Goal: Task Accomplishment & Management: Manage account settings

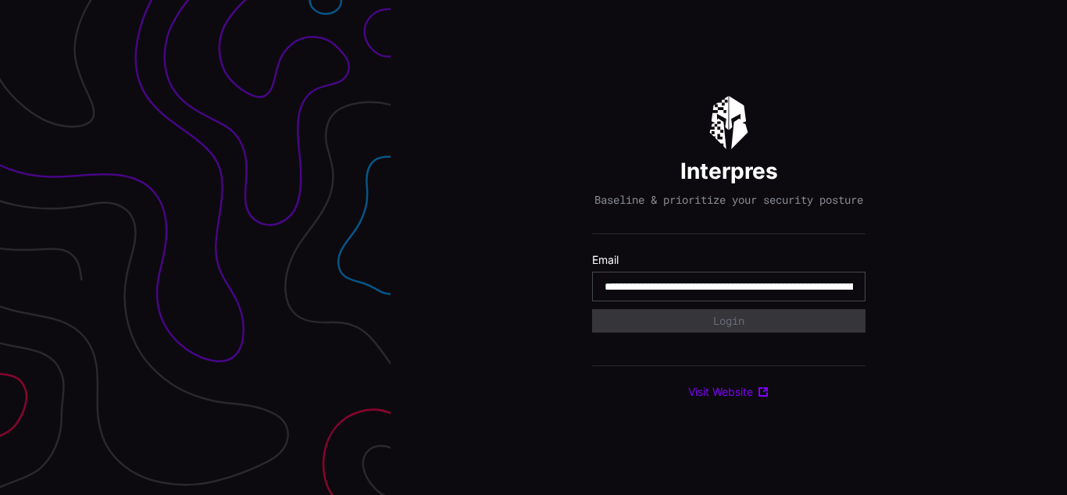
scroll to position [0, 755]
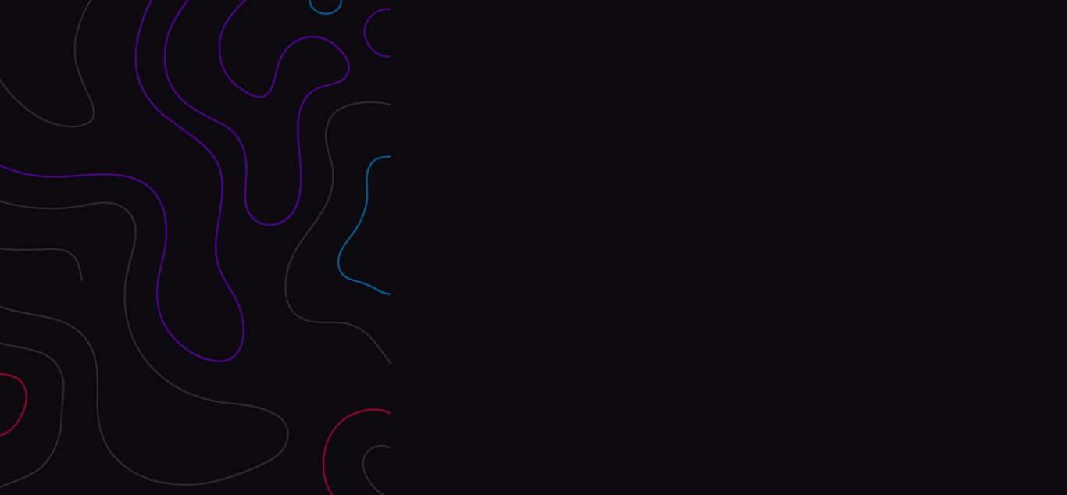
click at [533, 248] on div "Interpres Baseline & prioritize your security posture Email Login Visit Website" at bounding box center [729, 247] width 676 height 495
click at [195, 248] on div at bounding box center [195, 247] width 391 height 495
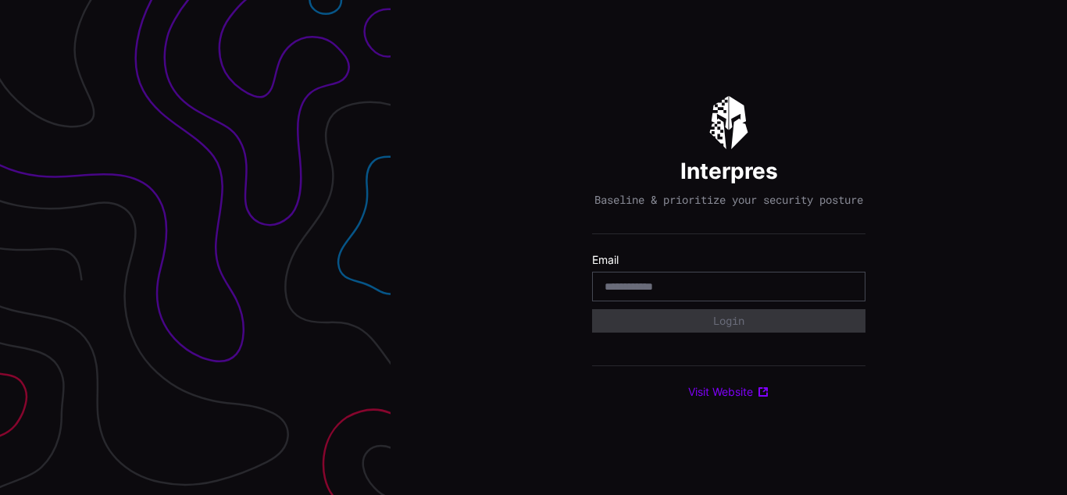
click at [533, 248] on div "Interpres Baseline & prioritize your security posture Email Login Visit Website" at bounding box center [729, 247] width 676 height 495
